Goal: Check status: Check status

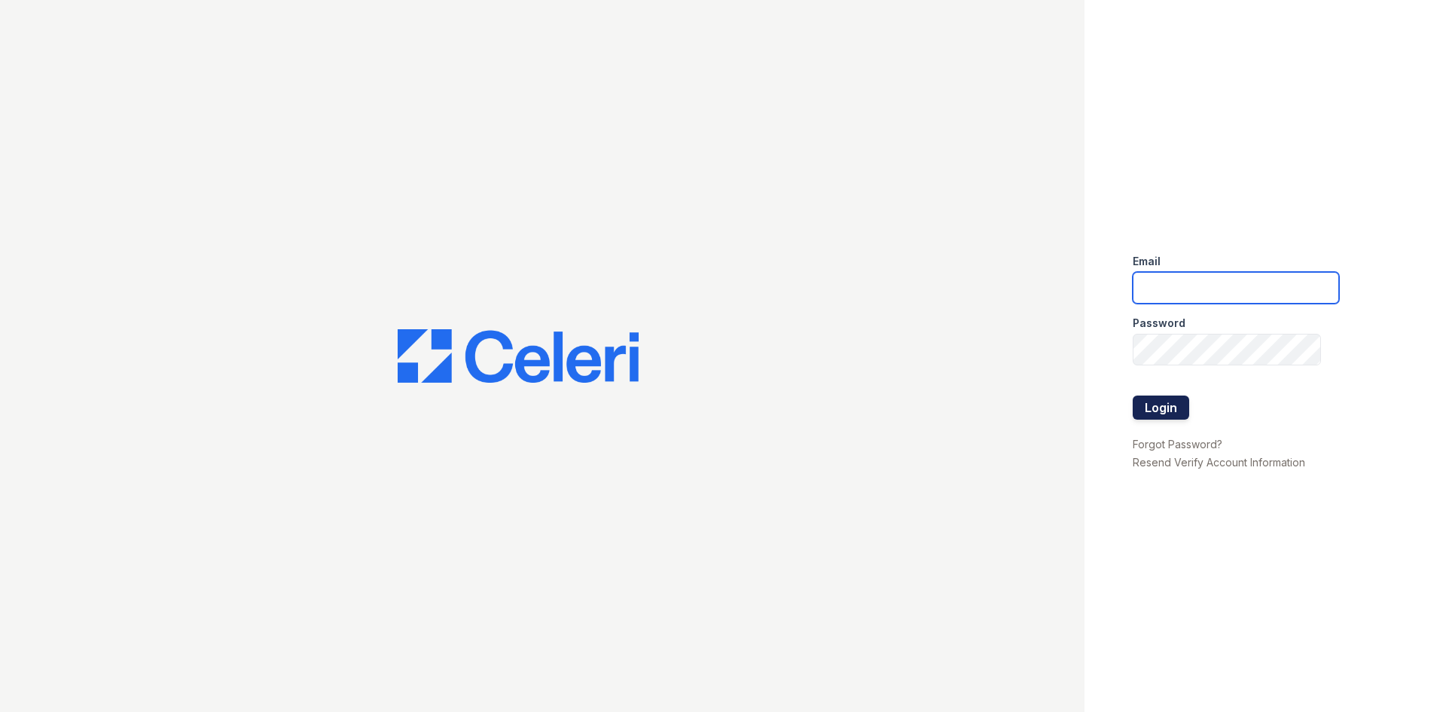
type input "huxley.pm@cafmanagement.com"
click at [1170, 410] on button "Login" at bounding box center [1161, 407] width 56 height 24
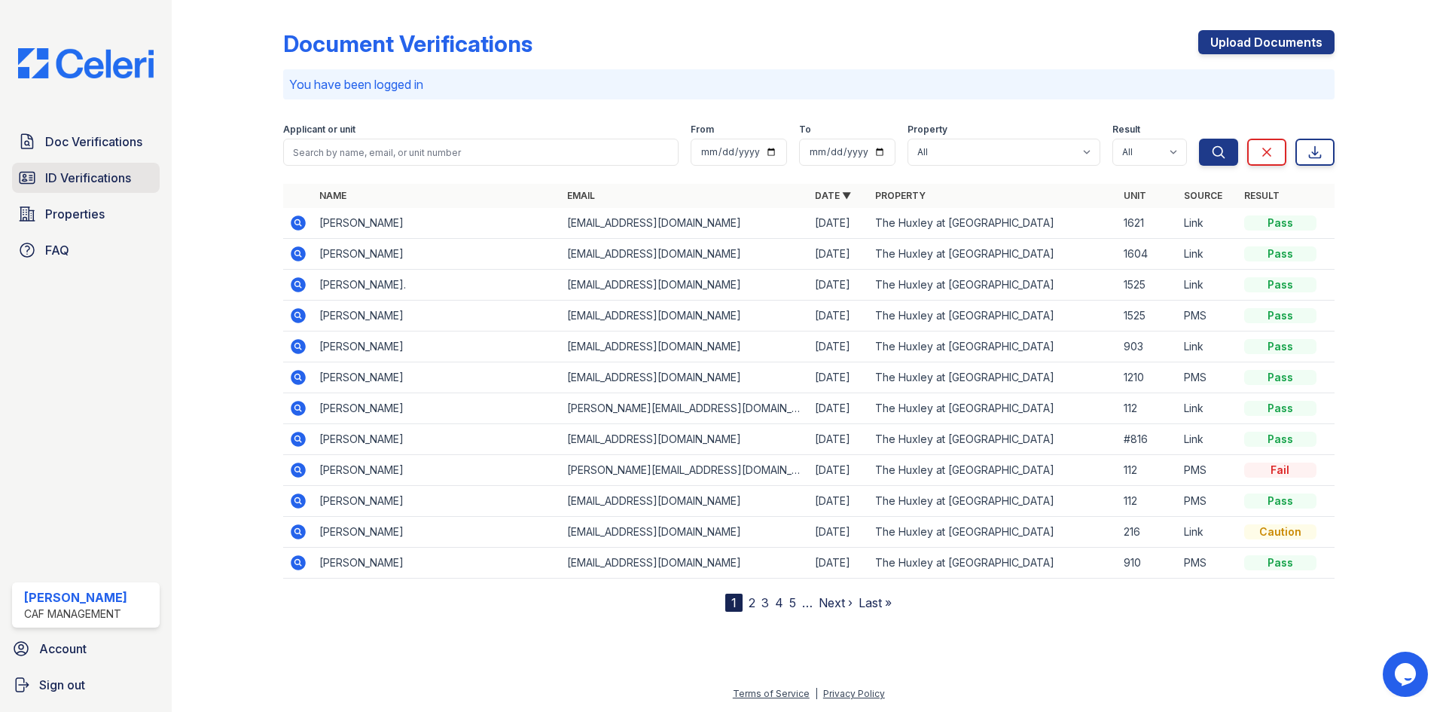
click at [120, 176] on span "ID Verifications" at bounding box center [88, 178] width 86 height 18
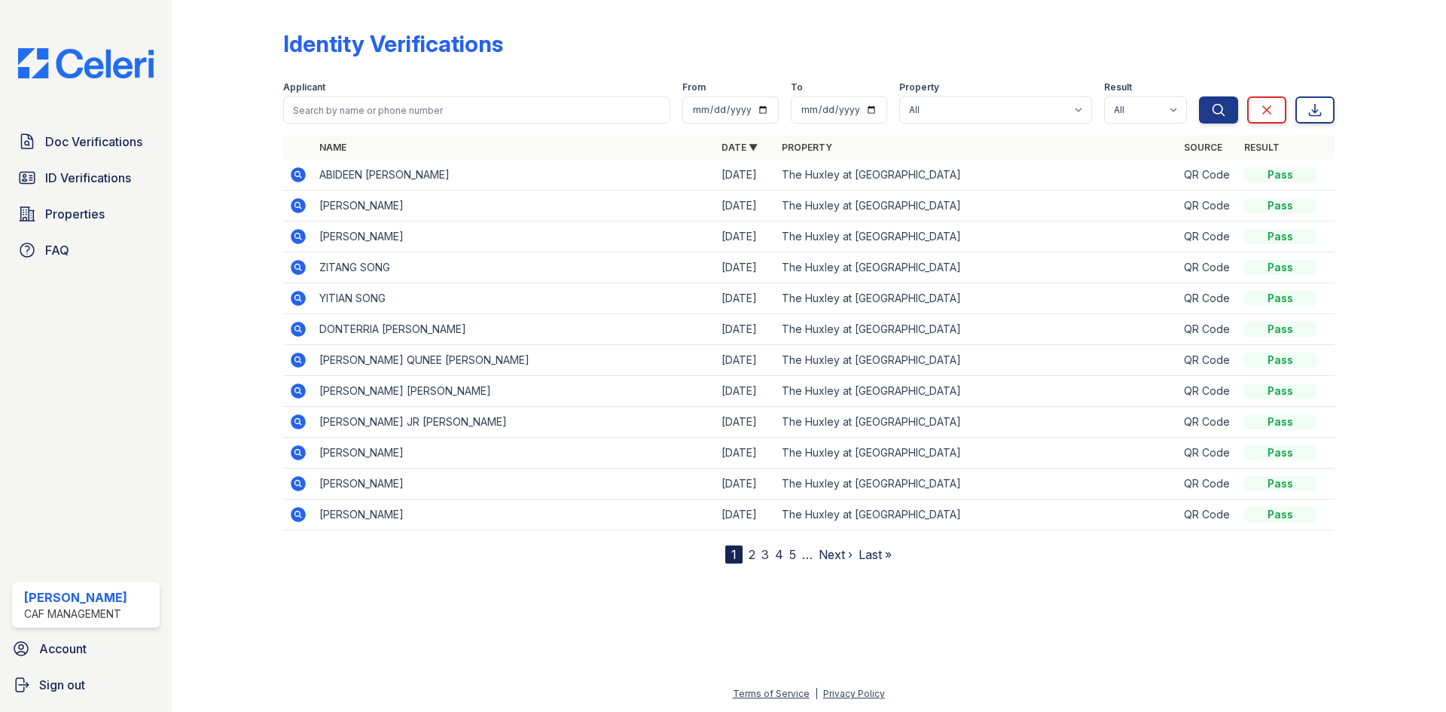
click at [298, 169] on icon at bounding box center [298, 174] width 15 height 15
